Goal: Transaction & Acquisition: Download file/media

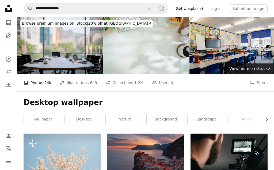
scroll to position [2531, 0]
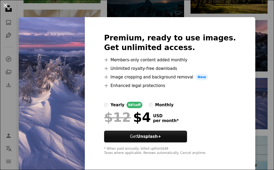
click at [3, 5] on button "An X shape" at bounding box center [5, 5] width 6 height 6
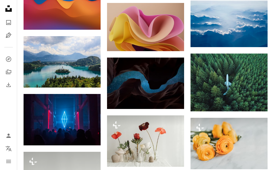
scroll to position [2968, 0]
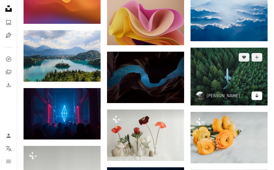
click at [259, 97] on icon "Arrow pointing down" at bounding box center [257, 95] width 4 height 6
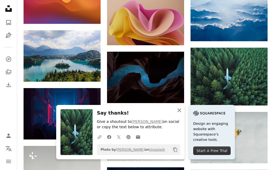
click at [179, 109] on icon "An X shape" at bounding box center [179, 110] width 6 height 6
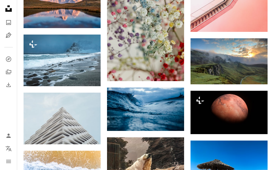
scroll to position [3705, 0]
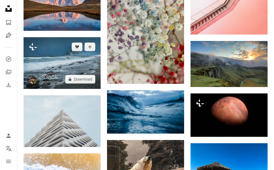
click at [62, 57] on img at bounding box center [62, 62] width 77 height 51
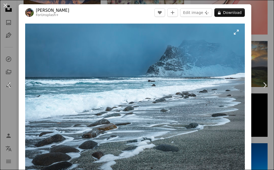
scroll to position [32, 0]
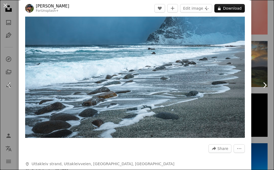
click at [261, 84] on icon "Chevron right" at bounding box center [264, 85] width 9 height 9
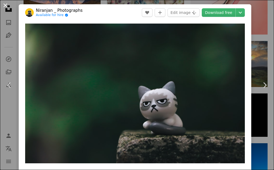
click at [3, 4] on button "An X shape" at bounding box center [5, 5] width 6 height 6
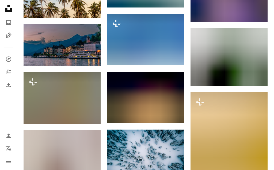
scroll to position [3951, 0]
